Goal: Task Accomplishment & Management: Manage account settings

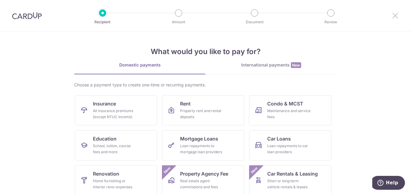
click at [395, 14] on icon at bounding box center [395, 16] width 7 height 8
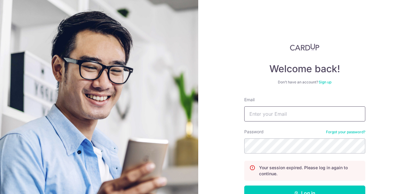
click at [303, 112] on input "Email" at bounding box center [304, 114] width 121 height 15
type input "[EMAIL_ADDRESS][DOMAIN_NAME]"
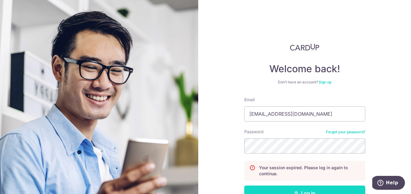
click at [301, 191] on button "Log in" at bounding box center [304, 193] width 121 height 15
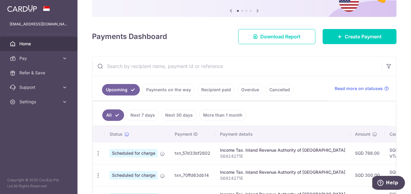
scroll to position [91, 0]
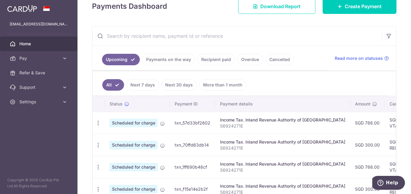
click at [208, 60] on link "Recipient paid" at bounding box center [217, 60] width 38 height 12
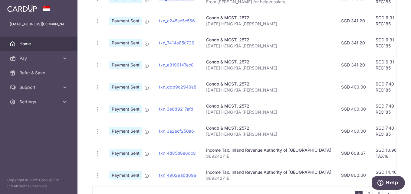
scroll to position [242, 0]
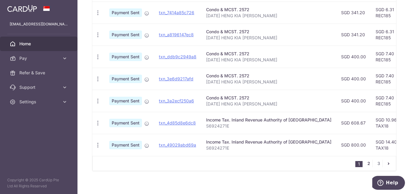
click at [365, 168] on link "2" at bounding box center [368, 163] width 7 height 7
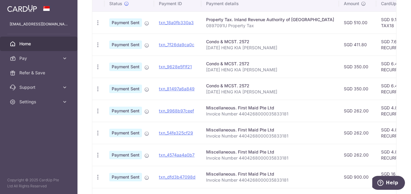
scroll to position [251, 0]
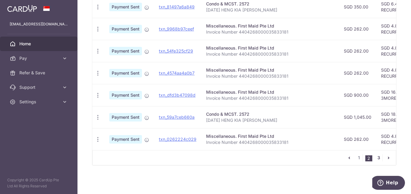
click at [375, 156] on link "3" at bounding box center [378, 157] width 7 height 7
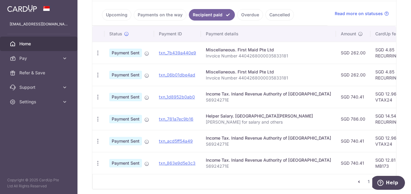
scroll to position [163, 0]
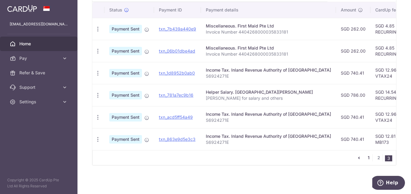
click at [365, 161] on link "1" at bounding box center [368, 157] width 7 height 7
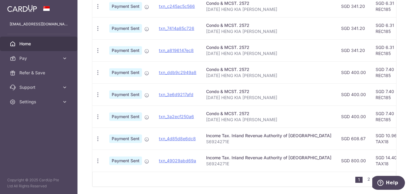
scroll to position [136, 0]
